Goal: Register for event/course

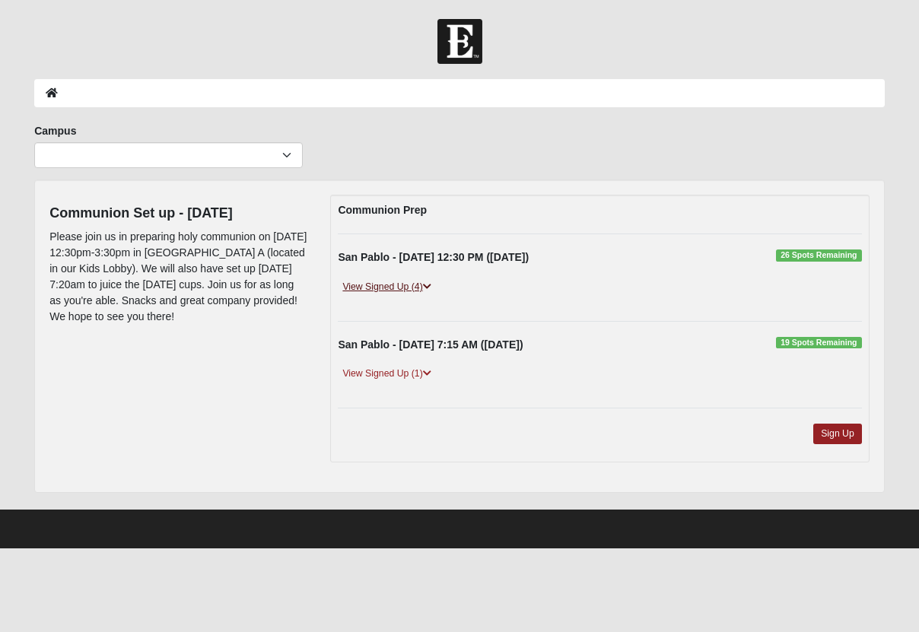
click at [370, 281] on link "View Signed Up (4)" at bounding box center [386, 287] width 97 height 16
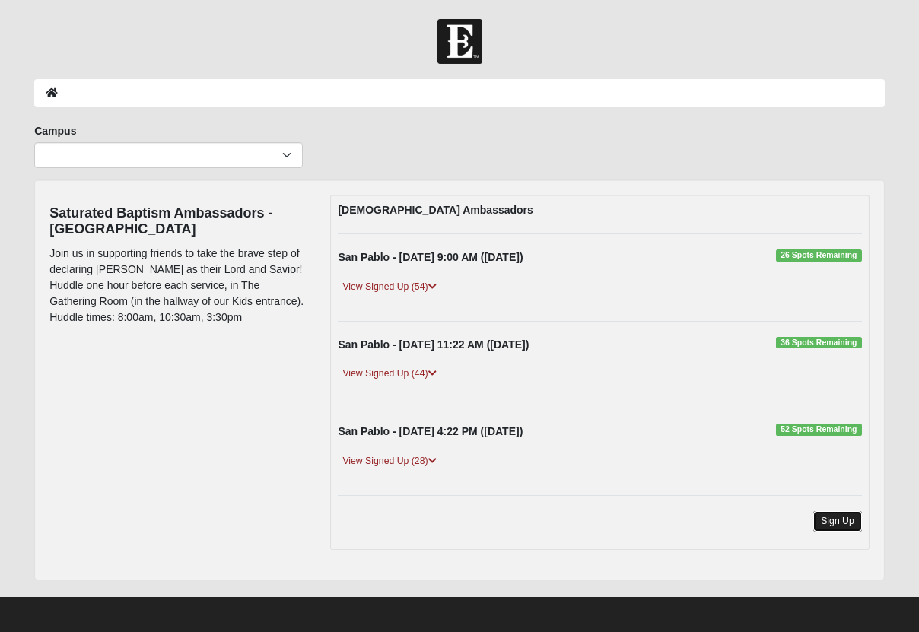
click at [815, 523] on link "Sign Up" at bounding box center [837, 521] width 49 height 21
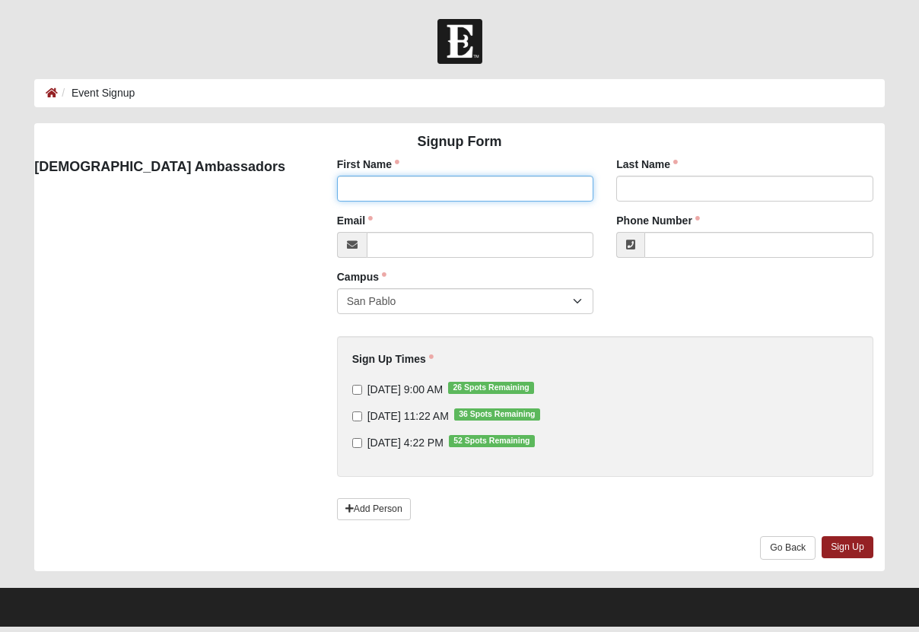
click at [405, 189] on input "First Name" at bounding box center [465, 189] width 257 height 26
type input "Joel"
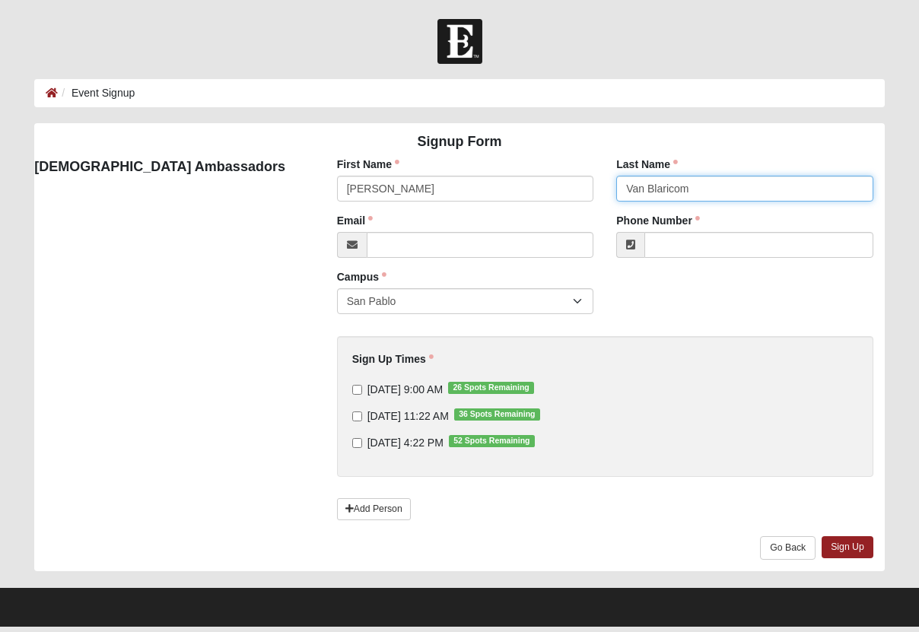
type input "Van Blaricom"
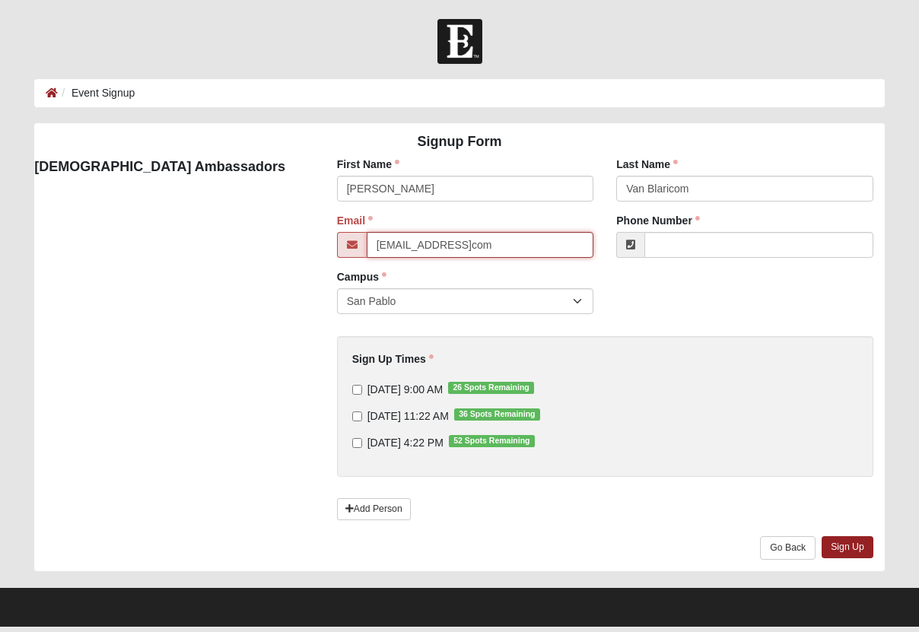
click at [440, 246] on input "jblaric@gmailcom" at bounding box center [480, 245] width 227 height 26
type input "jblaric@gmail.com"
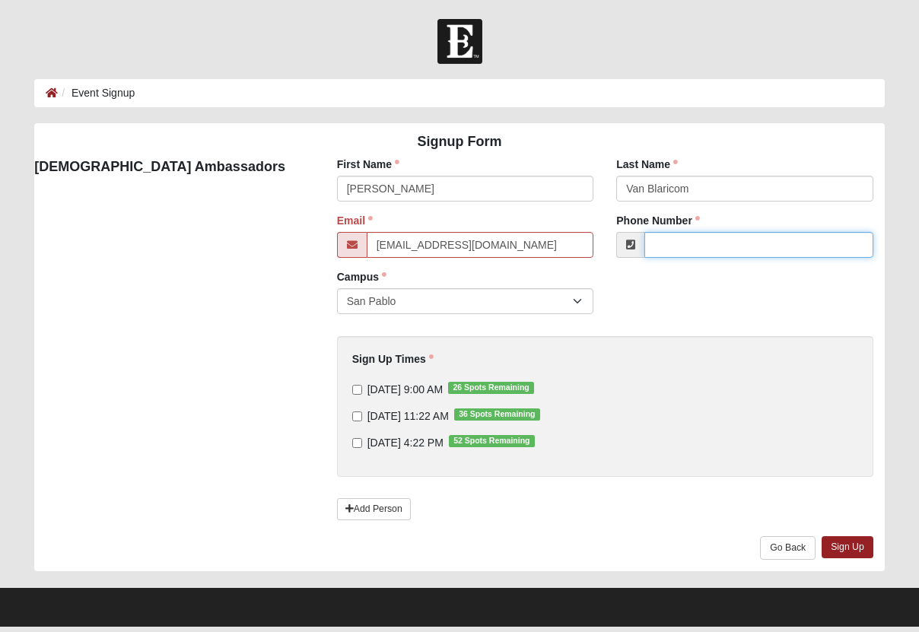
click at [718, 252] on input "Phone Number" at bounding box center [758, 245] width 229 height 26
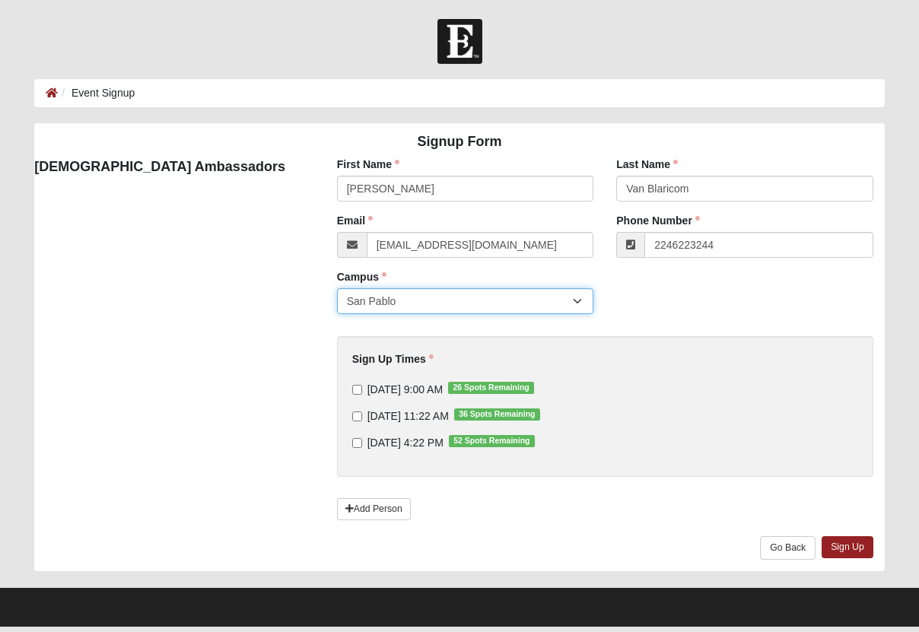
type input "(224) 622-3244"
click at [427, 411] on span "9/14/2025 11:22 AM 36 Spots Remaining" at bounding box center [407, 416] width 81 height 12
click at [362, 411] on input "9/14/2025 11:22 AM 36 Spots Remaining" at bounding box center [357, 416] width 10 height 10
checkbox input "true"
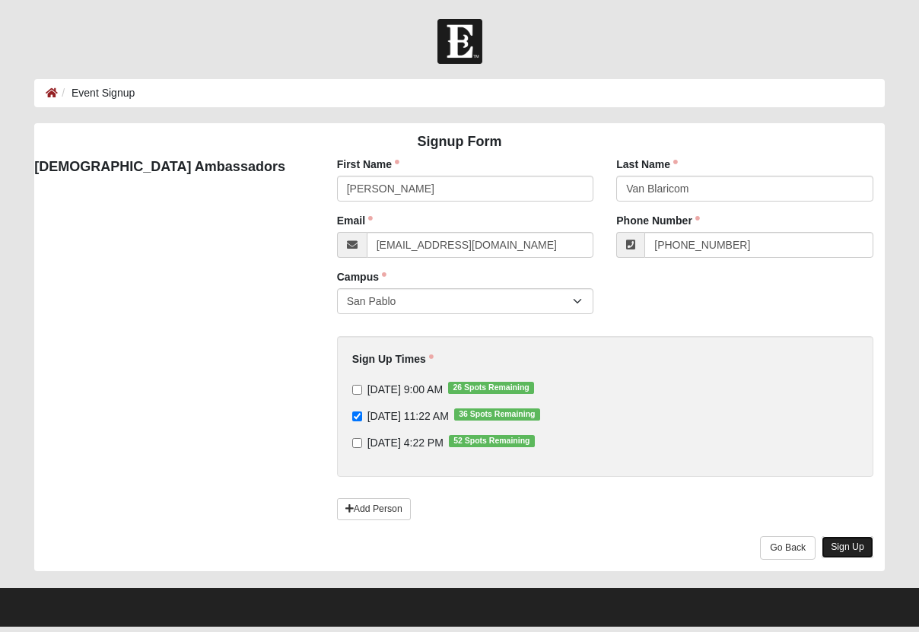
click at [860, 545] on link "Sign Up" at bounding box center [847, 547] width 52 height 22
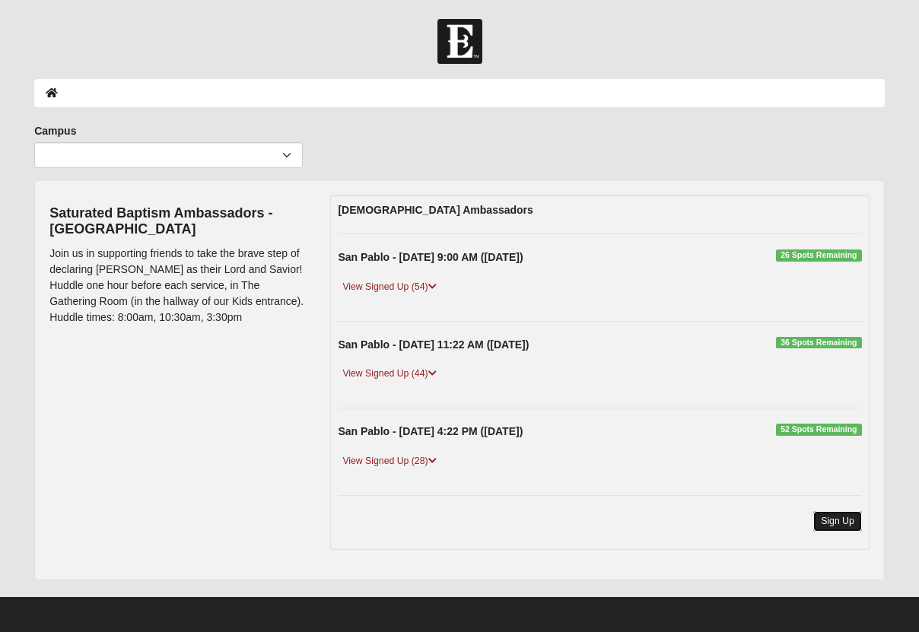
click at [828, 517] on link "Sign Up" at bounding box center [837, 521] width 49 height 21
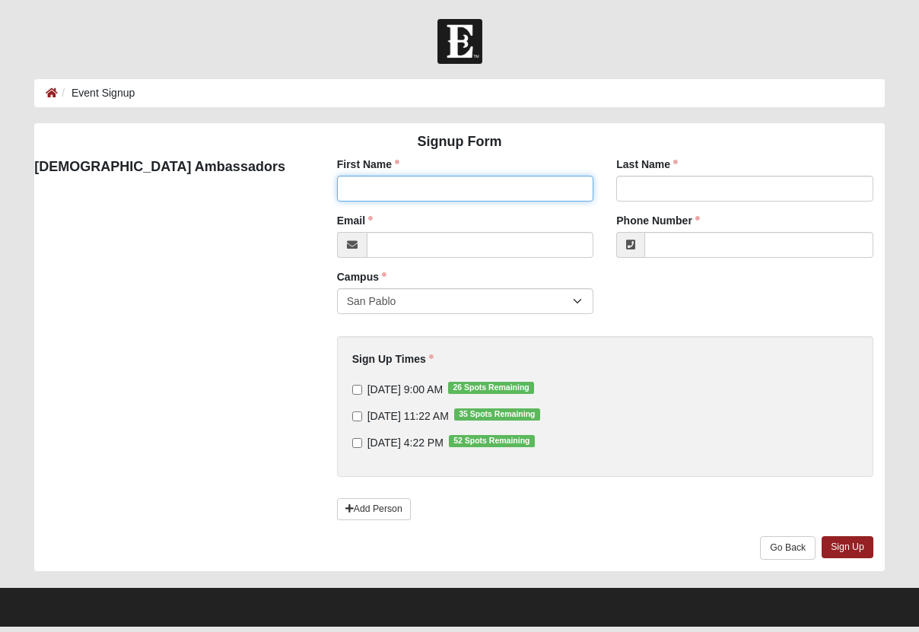
click at [548, 183] on input "First Name" at bounding box center [465, 189] width 257 height 26
type input "David"
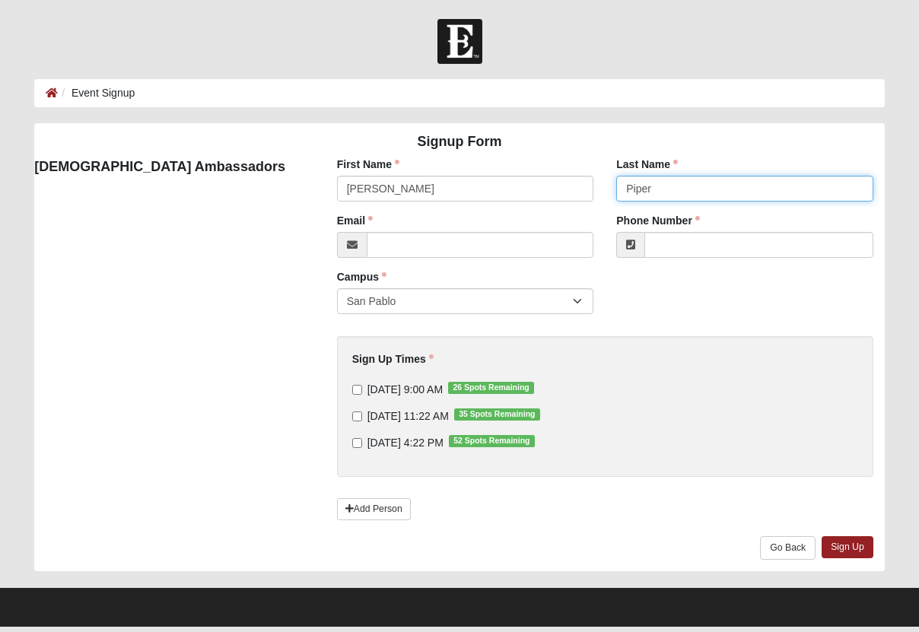
type input "Piper"
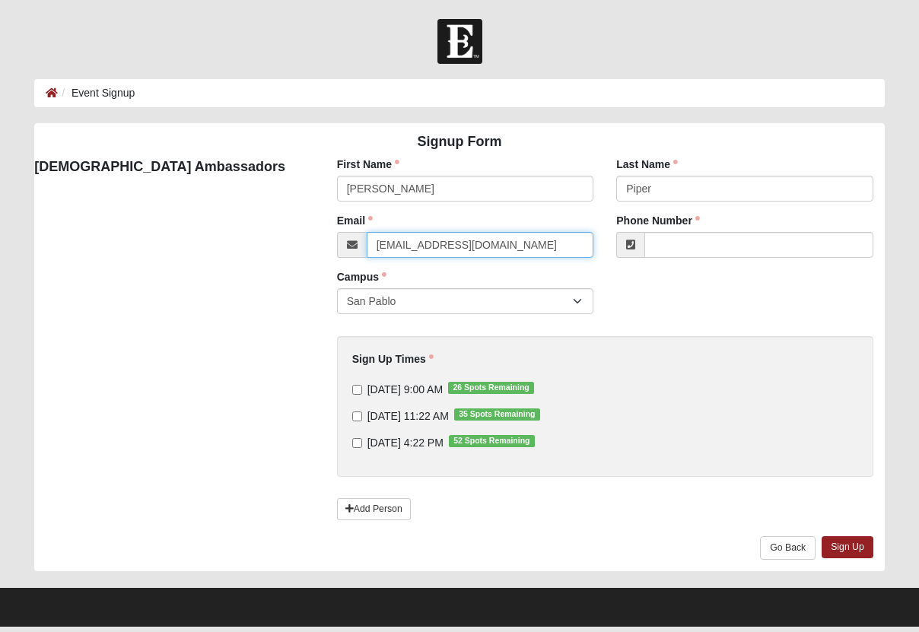
type input "piperd74@gmail.com"
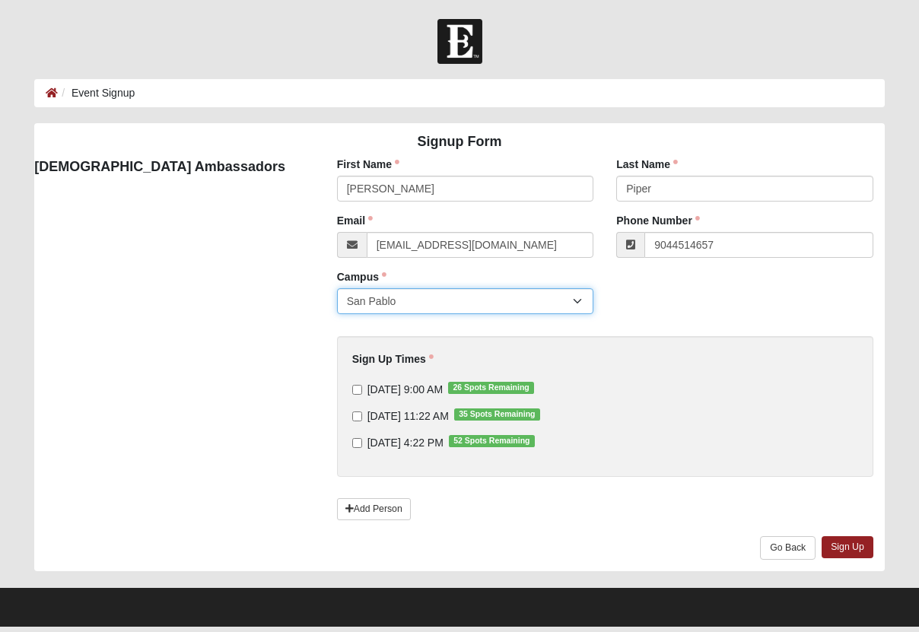
type input "(904) 451-4657"
click at [354, 389] on input "9/14/2025 9:00 AM 26 Spots Remaining" at bounding box center [357, 390] width 10 height 10
checkbox input "true"
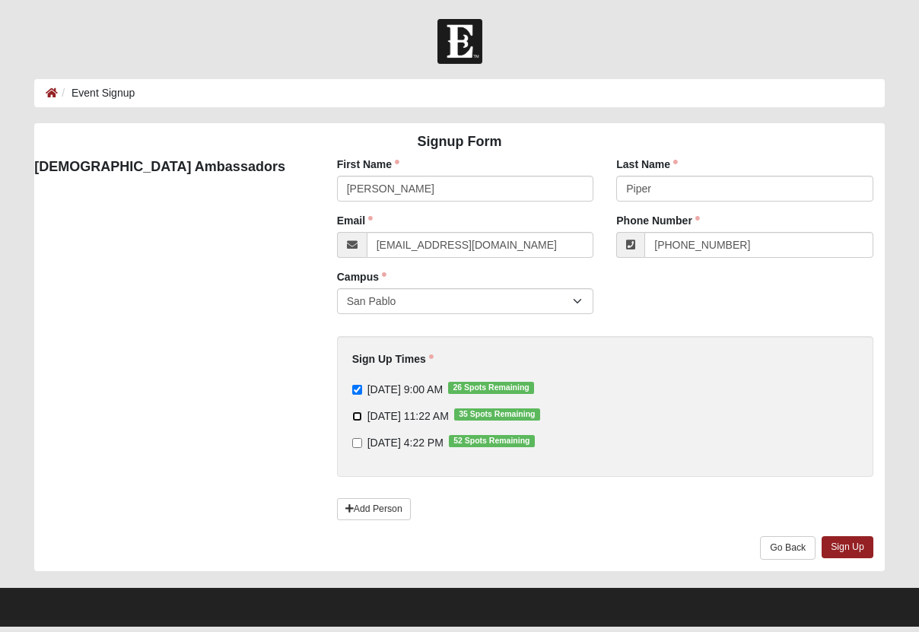
click at [354, 416] on input "9/14/2025 11:22 AM 35 Spots Remaining" at bounding box center [357, 416] width 10 height 10
checkbox input "true"
click at [837, 547] on link "Sign Up" at bounding box center [847, 547] width 52 height 22
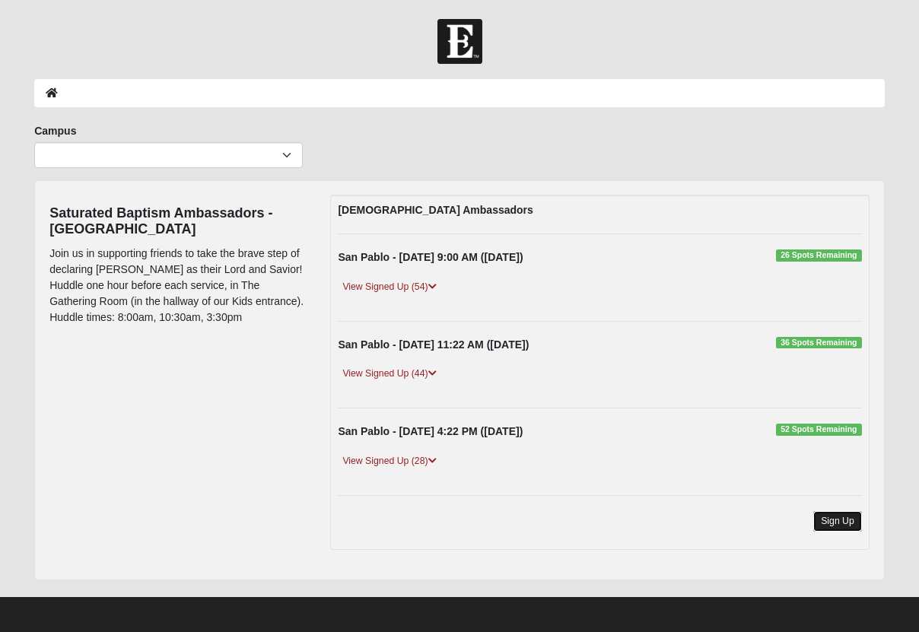
click at [843, 516] on link "Sign Up" at bounding box center [837, 521] width 49 height 21
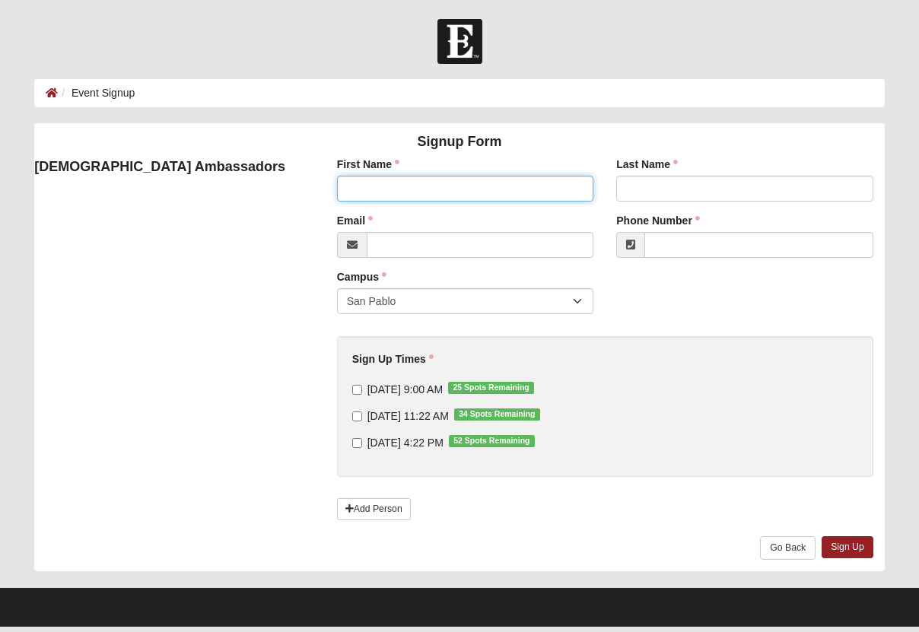
click at [419, 186] on input "First Name" at bounding box center [465, 189] width 257 height 26
type input "Beverly"
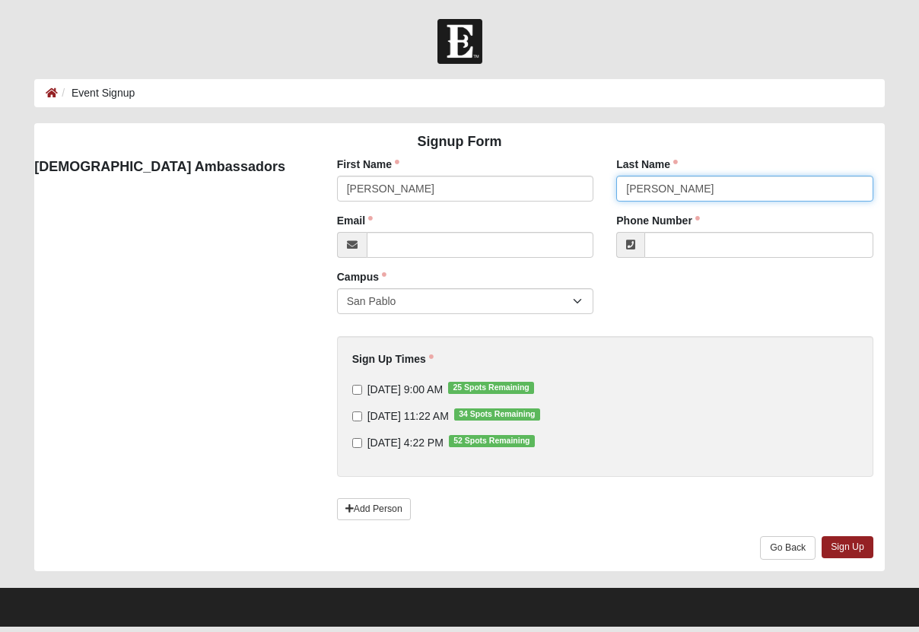
type input "Rogers"
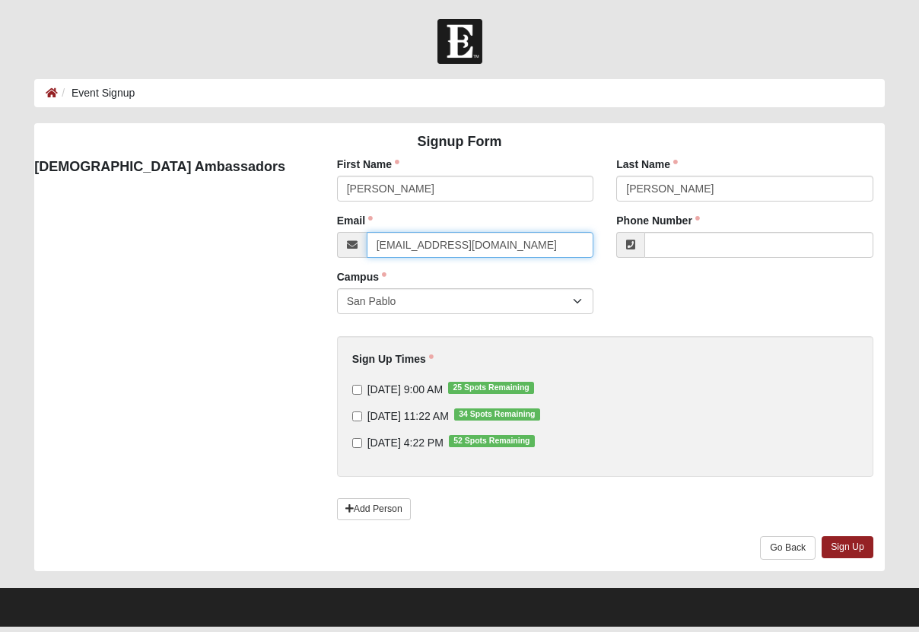
type input "bnrogers325@gmail.com"
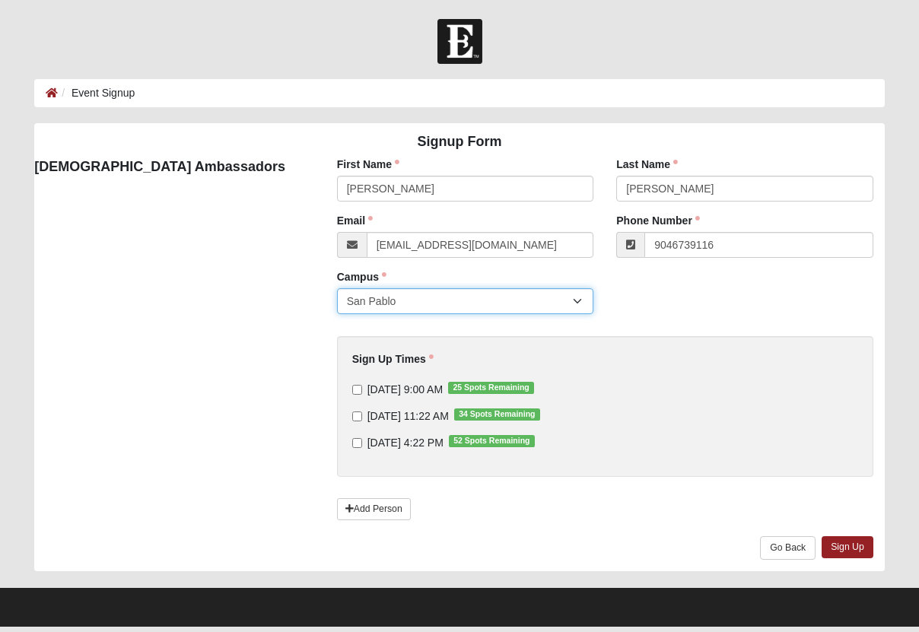
type input "(904) 673-9116"
click at [363, 415] on label "9/14/2025 11:22 AM 34 Spots Remaining" at bounding box center [446, 415] width 188 height 15
click at [362, 415] on input "9/14/2025 11:22 AM 34 Spots Remaining" at bounding box center [357, 416] width 10 height 10
checkbox input "true"
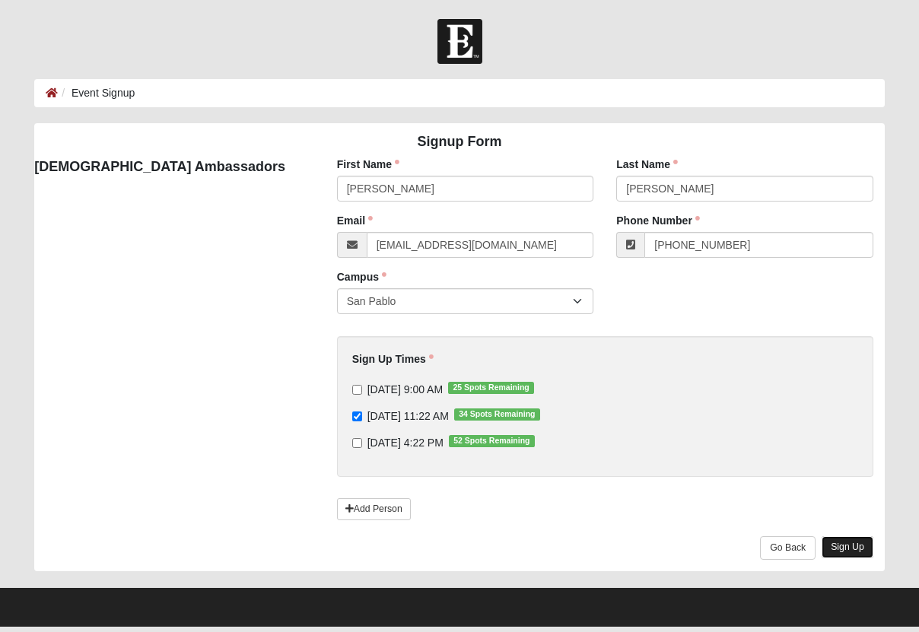
click at [835, 541] on link "Sign Up" at bounding box center [847, 547] width 52 height 22
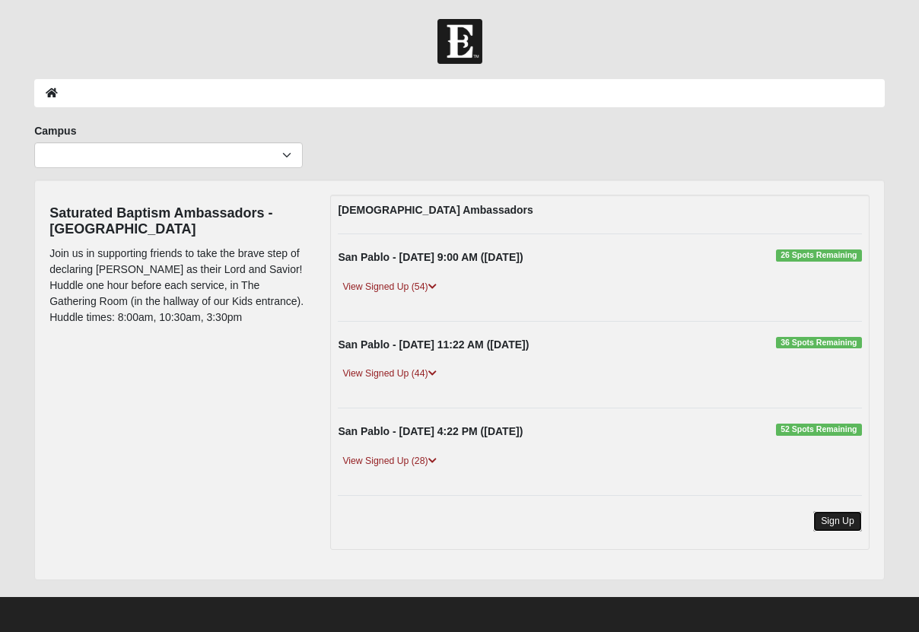
click at [840, 528] on link "Sign Up" at bounding box center [837, 521] width 49 height 21
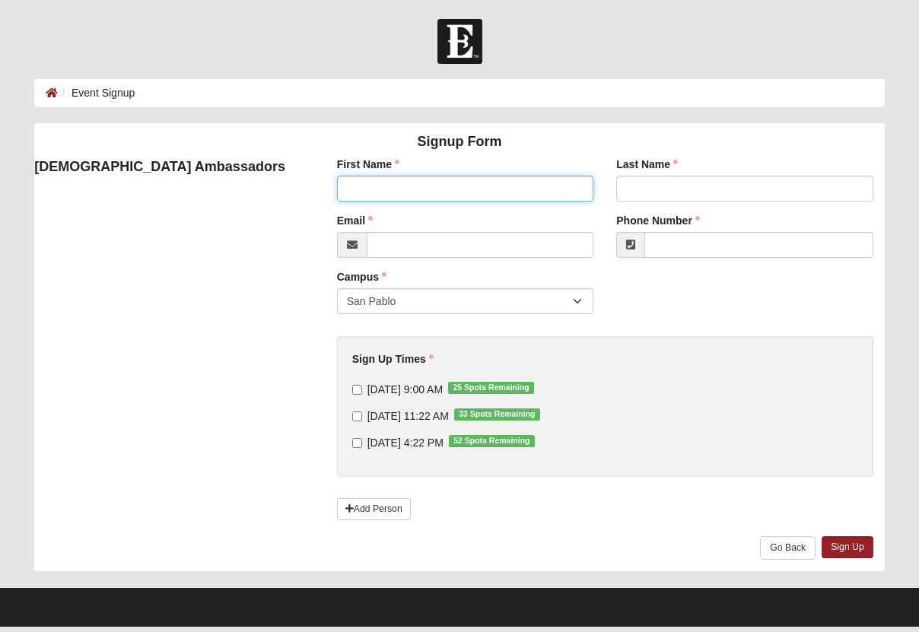
click at [439, 184] on input "First Name" at bounding box center [465, 189] width 257 height 26
type input "Bruce"
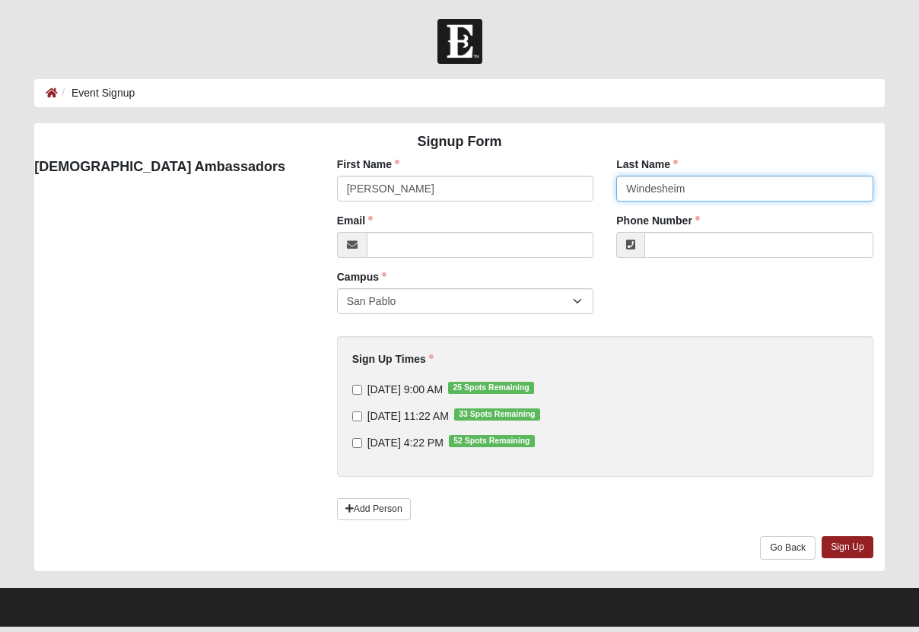
type input "Windesheim"
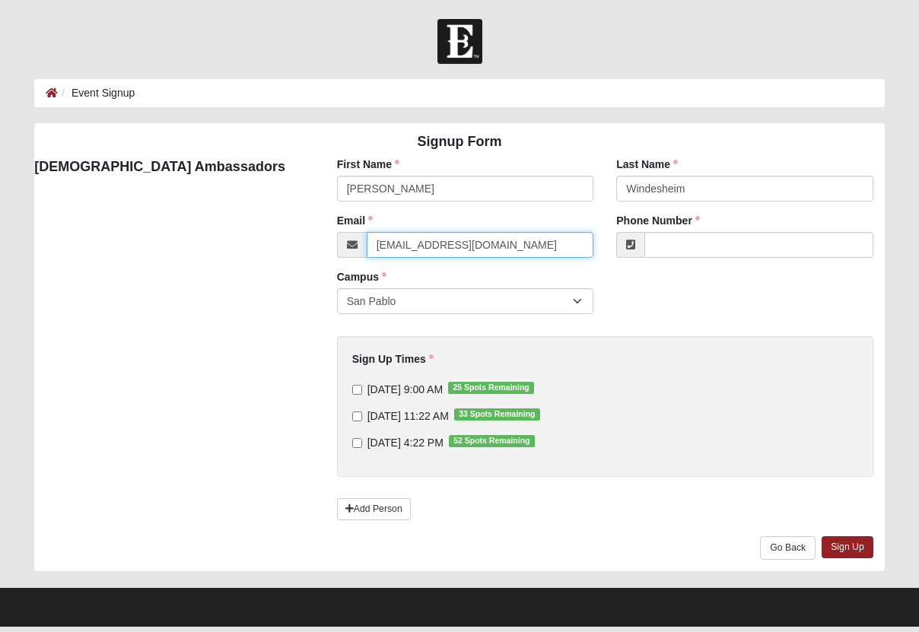
type input "brucewindesheim@callmc.com"
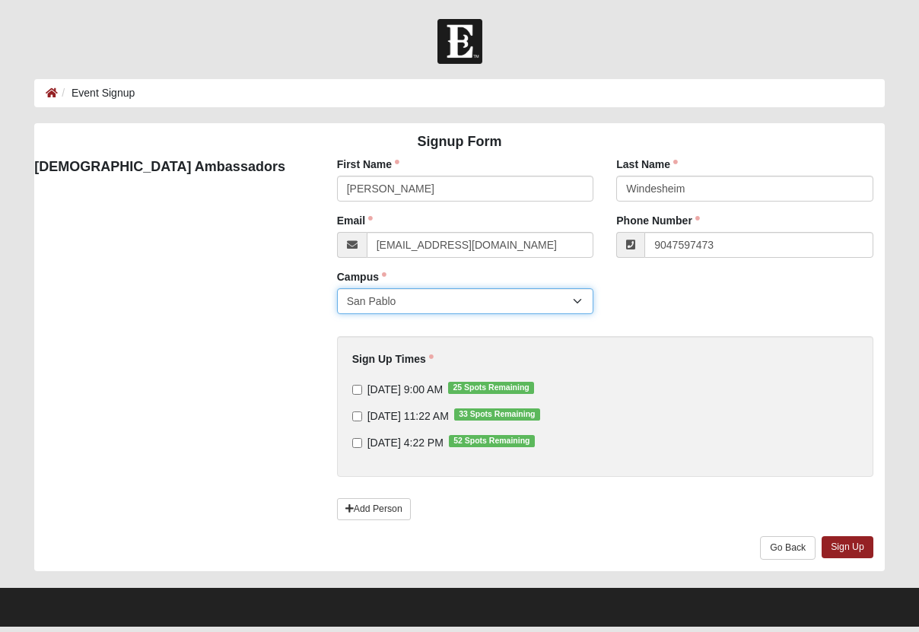
type input "(904) 759-7473"
click at [408, 392] on span "9/14/2025 9:00 AM 25 Spots Remaining" at bounding box center [404, 389] width 75 height 12
click at [362, 392] on input "9/14/2025 9:00 AM 25 Spots Remaining" at bounding box center [357, 390] width 10 height 10
checkbox input "true"
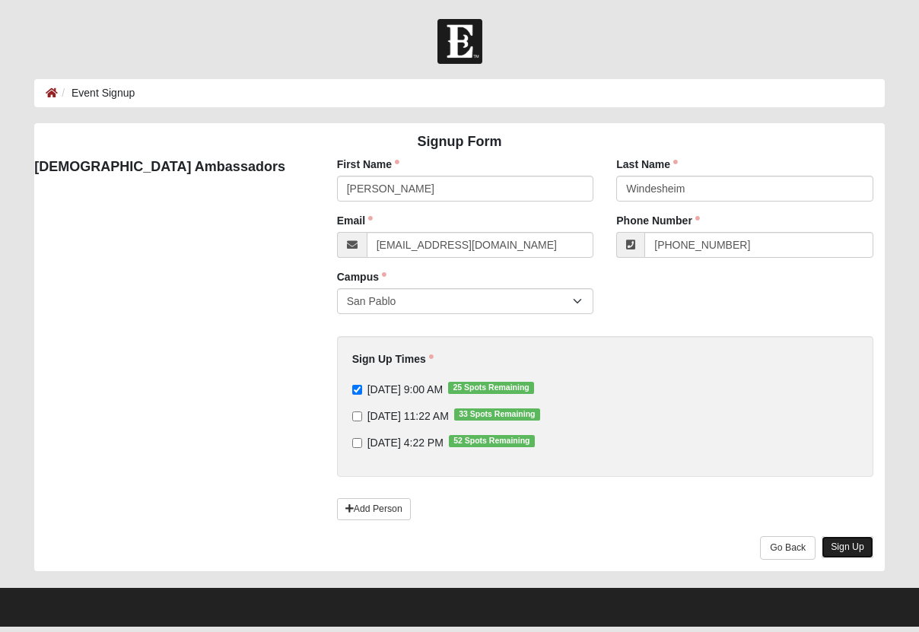
click at [847, 550] on link "Sign Up" at bounding box center [847, 547] width 52 height 22
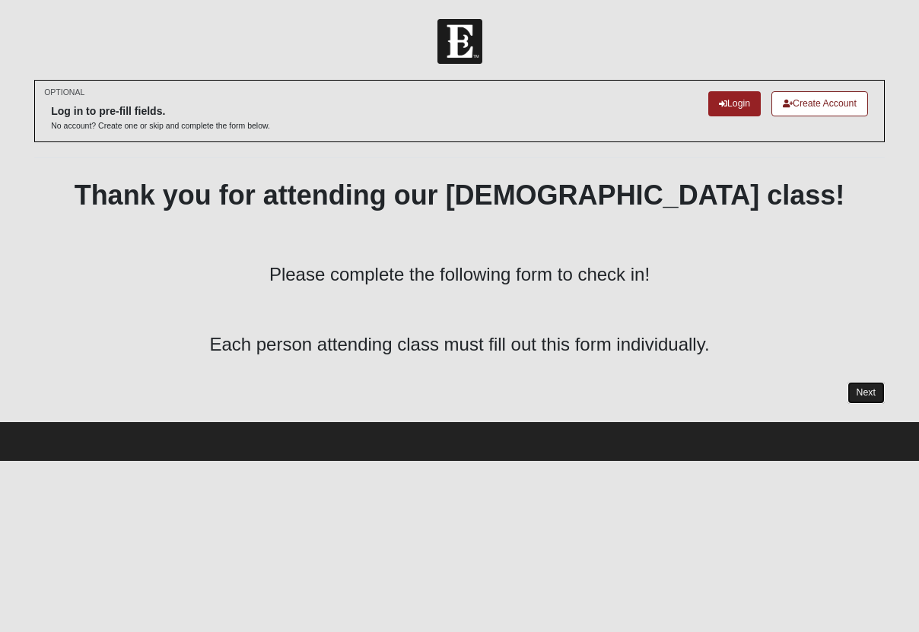
click at [854, 387] on link "Next" at bounding box center [865, 393] width 37 height 22
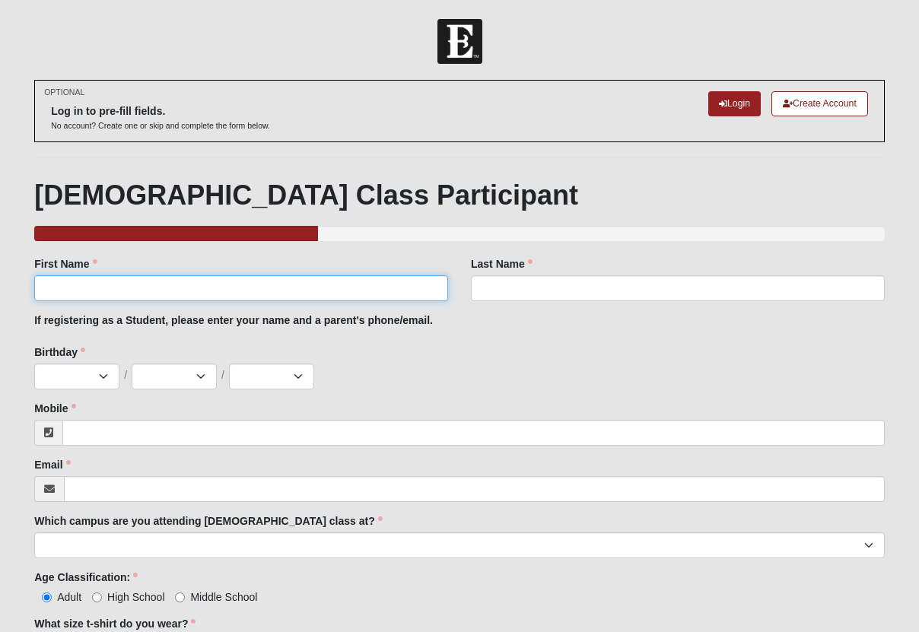
click at [306, 288] on input "First Name" at bounding box center [241, 288] width 414 height 26
type input "Melissa"
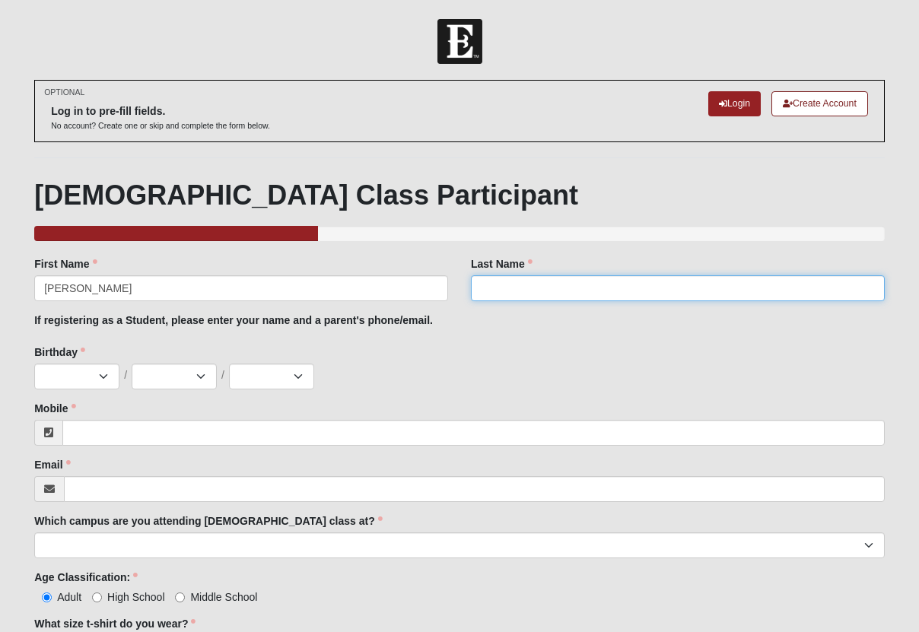
type input "Vereen"
type input "9043387877"
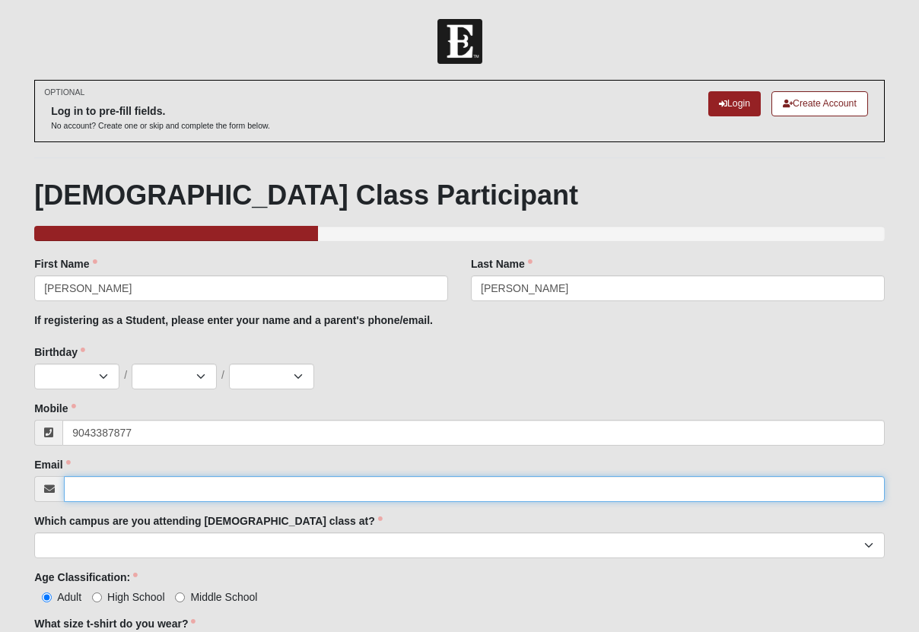
type input "vereenmelissa@gmail.com"
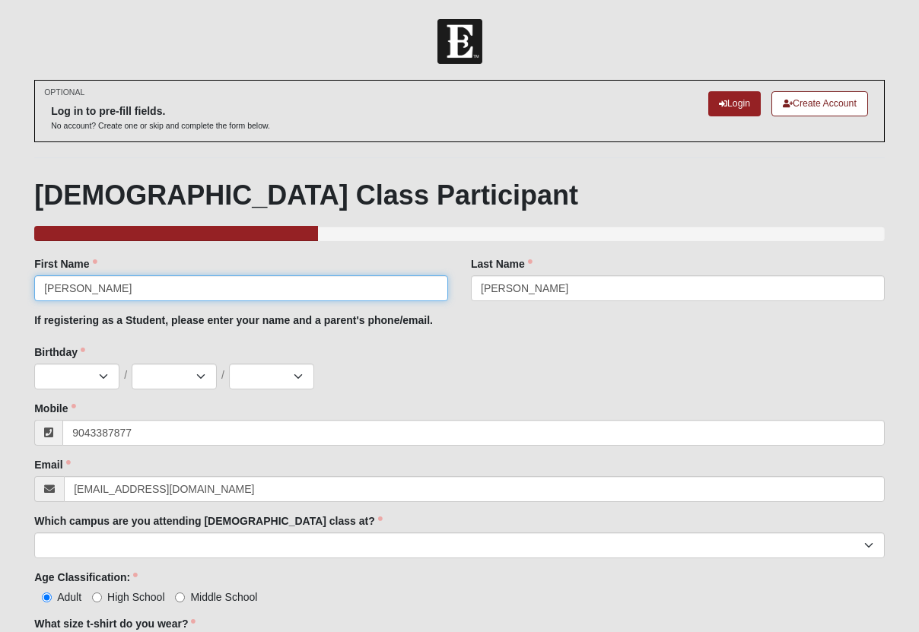
type input "(904) 338-7877"
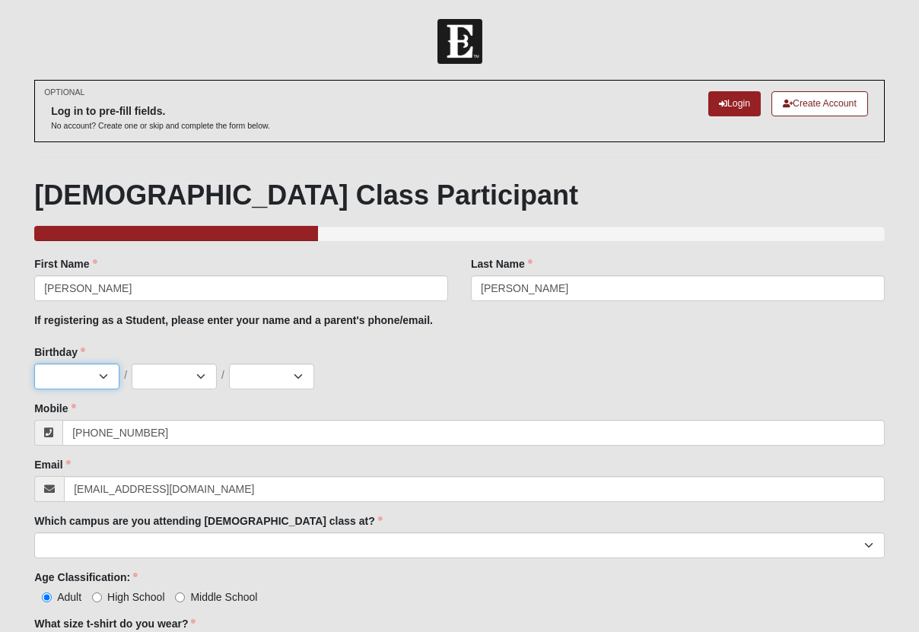
click at [107, 373] on select "Jan Feb Mar Apr May Jun Jul Aug Sep Oct Nov Dec" at bounding box center [76, 377] width 85 height 26
select select "10"
click at [34, 364] on select "Jan Feb Mar Apr May Jun Jul Aug Sep Oct Nov Dec" at bounding box center [76, 377] width 85 height 26
click at [150, 381] on select "1 2 3 4 5 6 7 8 9 10 11 12 13 14 15 16 17 18 19 20 21 22 23 24 25 26 27 28 29 3…" at bounding box center [174, 377] width 85 height 26
select select "12"
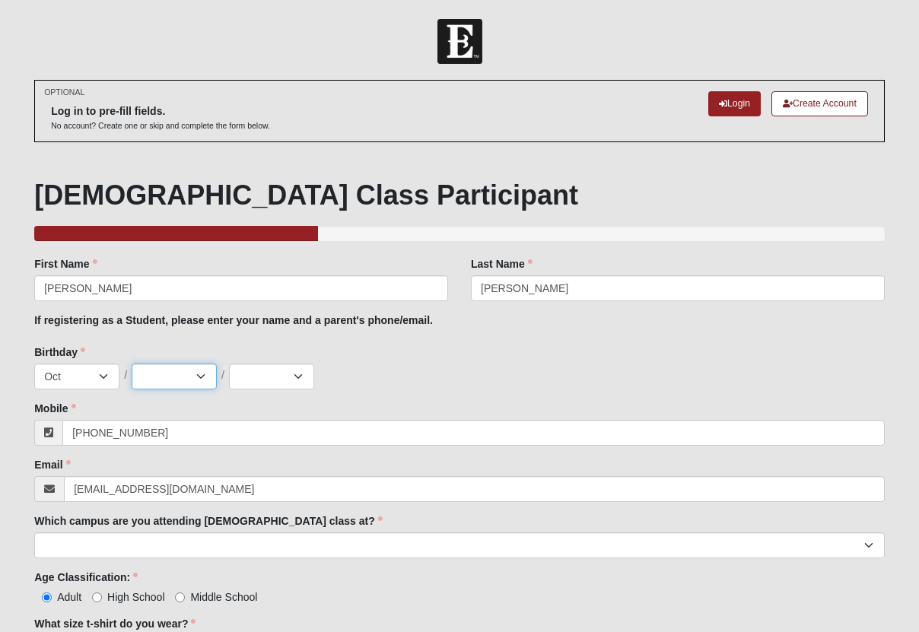
click at [132, 364] on select "1 2 3 4 5 6 7 8 9 10 11 12 13 14 15 16 17 18 19 20 21 22 23 24 25 26 27 28 29 3…" at bounding box center [174, 377] width 85 height 26
click at [246, 375] on select "2025 2024 2023 2022 2021 2020 2019 2018 2017 2016 2015 2014 2013 2012 2011 2010…" at bounding box center [271, 377] width 85 height 26
select select "1991"
click at [229, 364] on select "2025 2024 2023 2022 2021 2020 2019 2018 2017 2016 2015 2014 2013 2012 2011 2010…" at bounding box center [271, 377] width 85 height 26
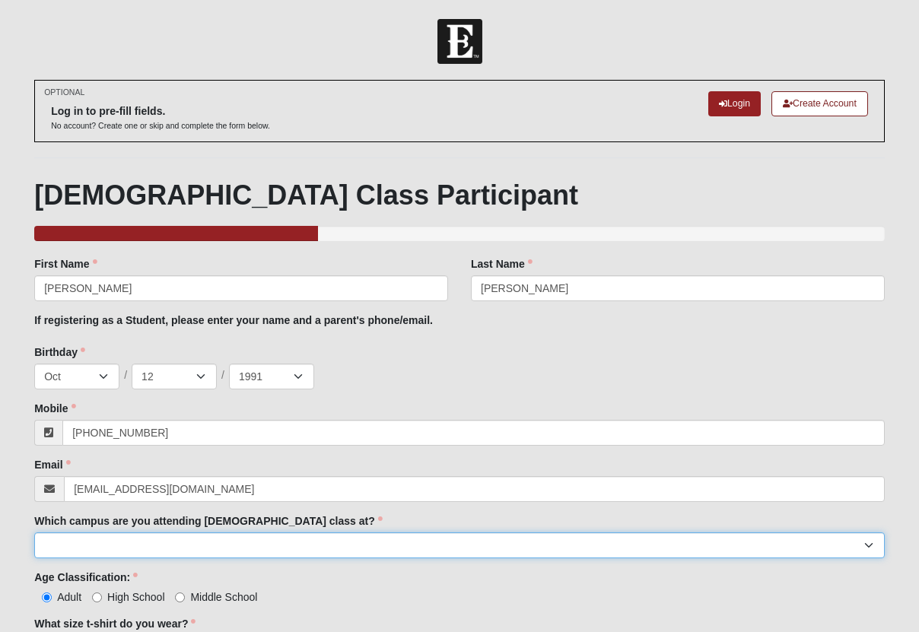
click at [187, 547] on select "Arlington Baymeadows Eleven22 Online Fleming Island Jesup Mandarin North Jax Or…" at bounding box center [459, 545] width 850 height 26
select select "3"
click at [34, 532] on select "Arlington Baymeadows Eleven22 Online Fleming Island Jesup Mandarin North Jax Or…" at bounding box center [459, 545] width 850 height 26
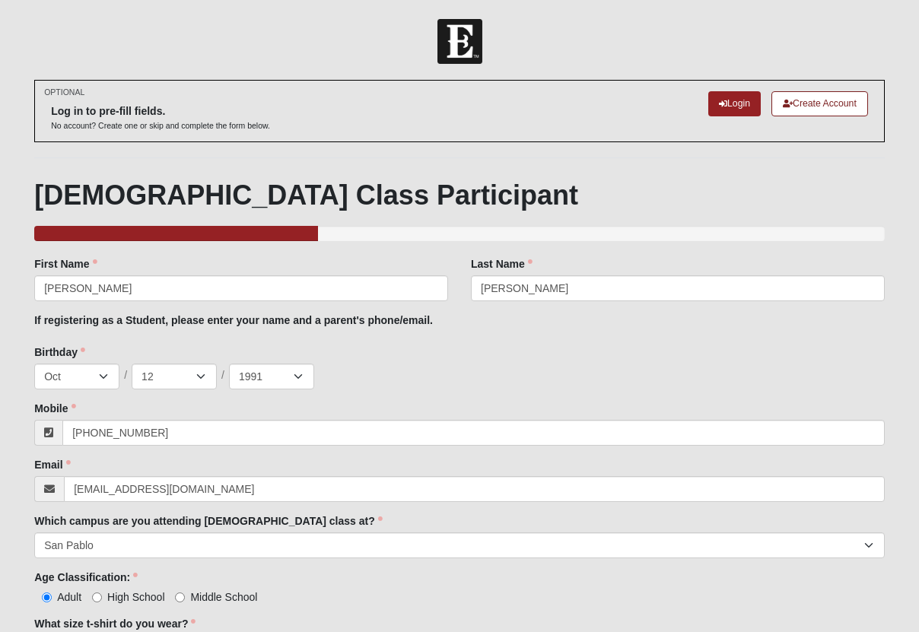
click at [24, 499] on div "OPTIONAL Log in to pre-fill fields. No account? Create one or skip and complete…" at bounding box center [459, 395] width 873 height 631
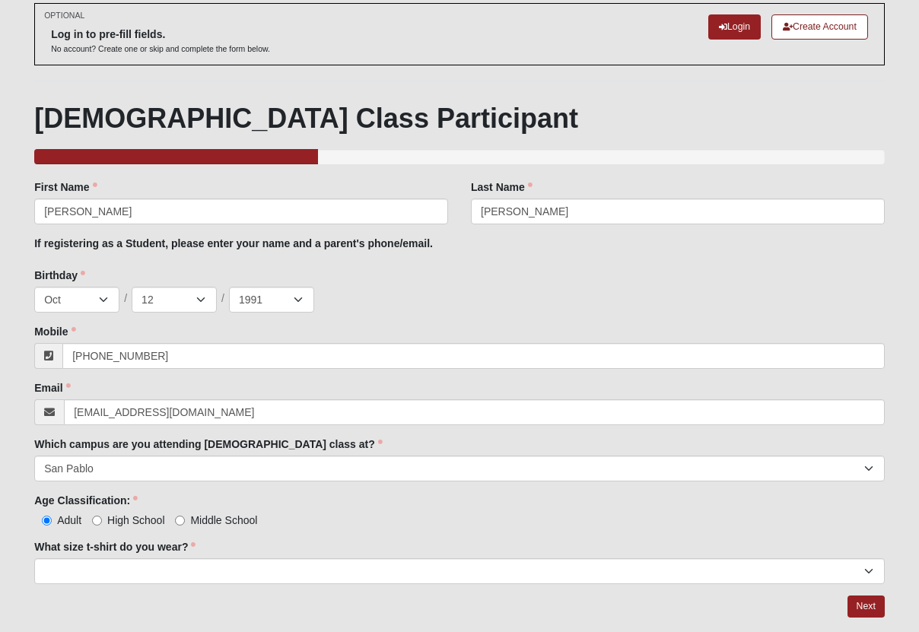
scroll to position [119, 0]
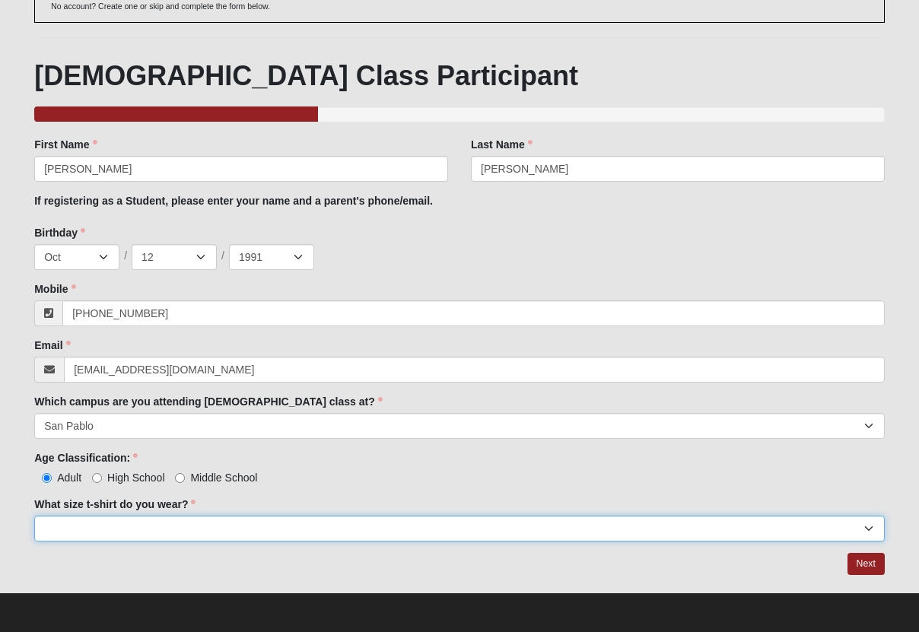
click at [78, 523] on select "Small Medium Large XL 2XL 3XL" at bounding box center [459, 529] width 850 height 26
select select "2XL"
click at [34, 516] on select "Small Medium Large XL 2XL 3XL" at bounding box center [459, 529] width 850 height 26
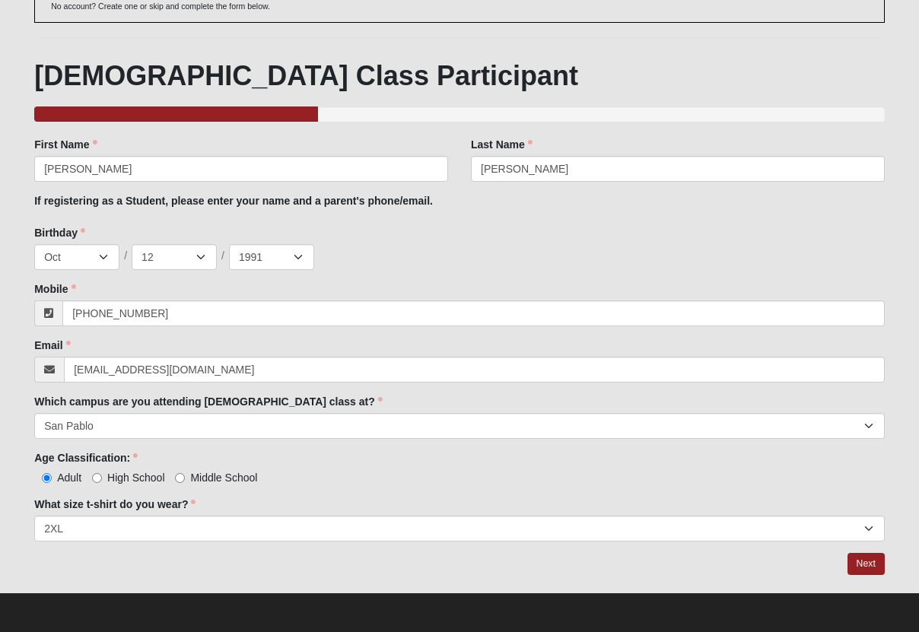
click at [11, 483] on form "Log In Baptism Class Check In Events Baptism Class Check In Error OPTIONAL" at bounding box center [459, 266] width 919 height 732
click at [868, 559] on link "Next" at bounding box center [865, 564] width 37 height 22
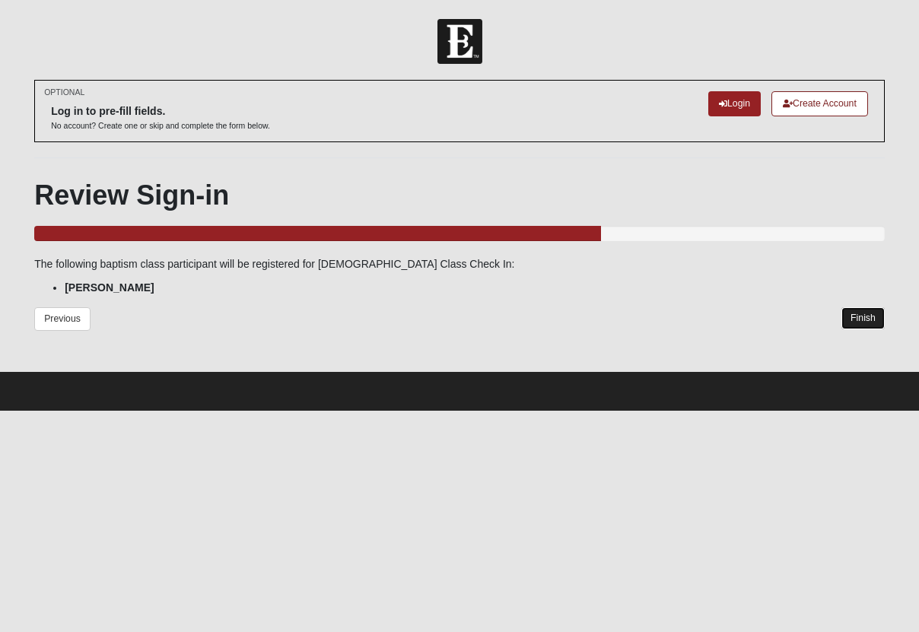
click at [853, 327] on link "Finish" at bounding box center [862, 318] width 43 height 22
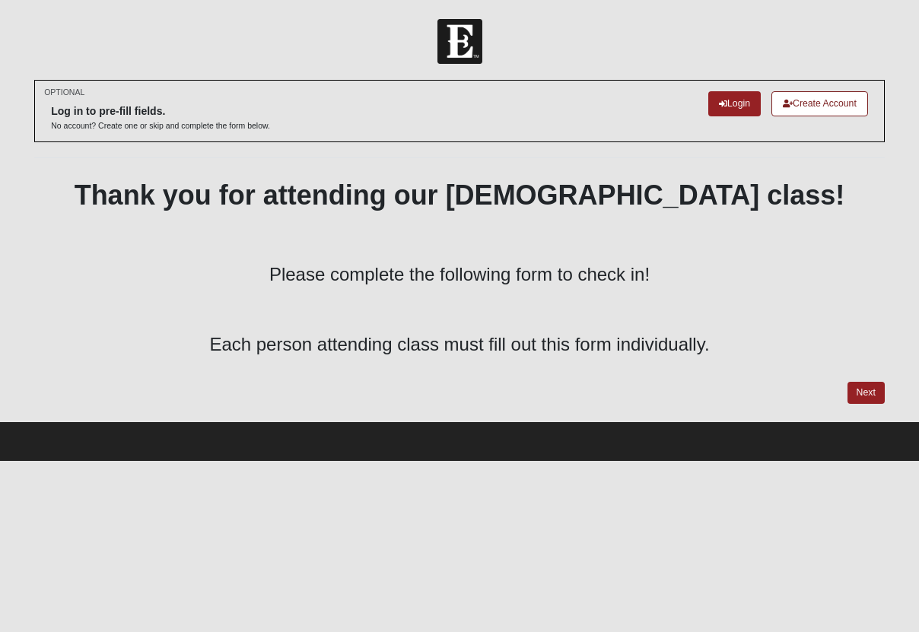
click at [853, 327] on div "Thank you for attending our baptism class! Please complete the following form t…" at bounding box center [459, 276] width 850 height 195
